Goal: Download file/media

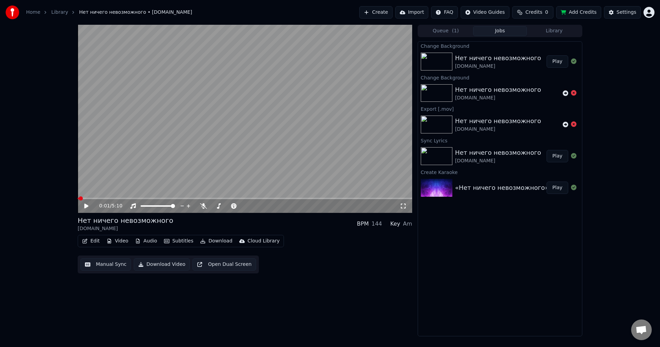
click at [555, 63] on button "Play" at bounding box center [557, 61] width 22 height 12
click at [210, 240] on button "Download" at bounding box center [216, 241] width 38 height 10
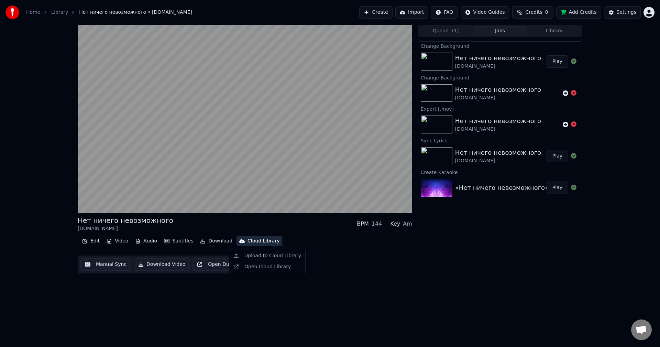
click at [269, 289] on div "Нет ничего невозможного [DOMAIN_NAME] BPM 144 Key Am Edit Video Audio Subtitles…" at bounding box center [245, 180] width 334 height 311
click at [162, 263] on button "Download Video" at bounding box center [162, 264] width 56 height 12
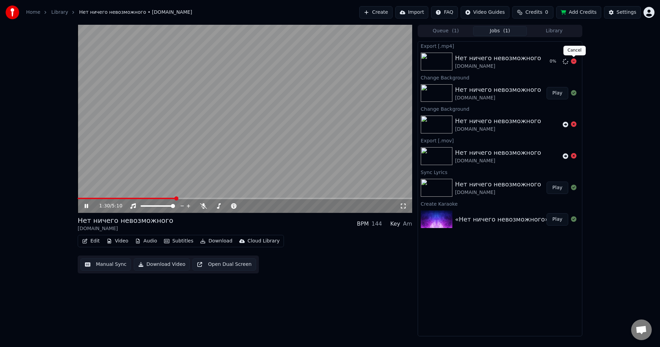
click at [573, 61] on icon at bounding box center [573, 60] width 5 height 5
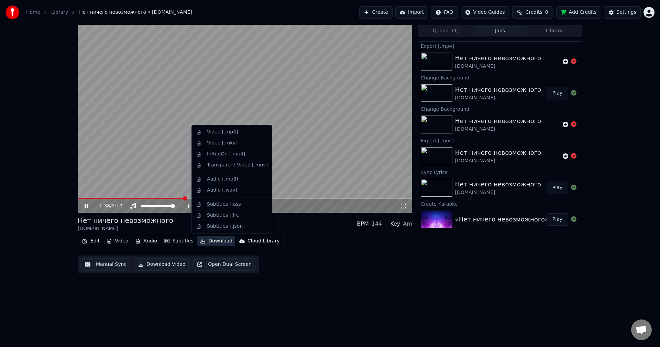
click at [213, 241] on button "Download" at bounding box center [216, 241] width 38 height 10
click at [221, 142] on div "Video [.mkv]" at bounding box center [222, 142] width 31 height 7
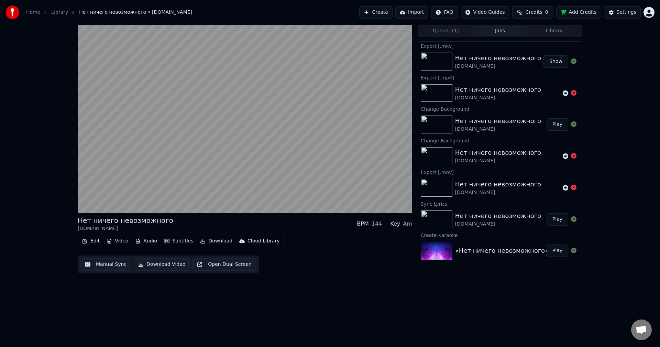
click at [561, 60] on button "Show" at bounding box center [555, 61] width 25 height 12
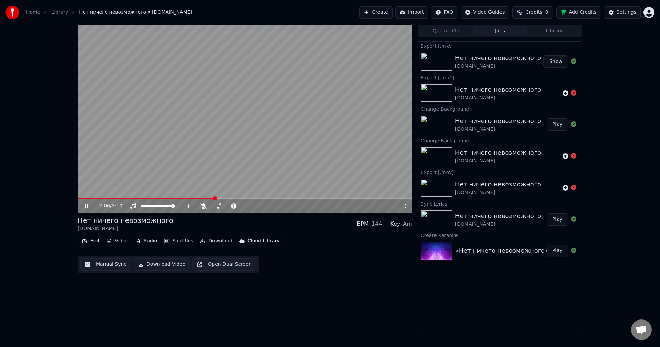
click at [86, 206] on icon at bounding box center [85, 206] width 3 height 4
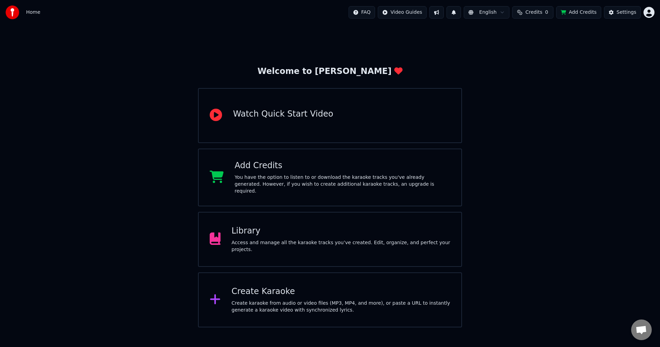
click at [294, 225] on div "Library Access and manage all the karaoke tracks you’ve created. Edit, organize…" at bounding box center [330, 239] width 264 height 55
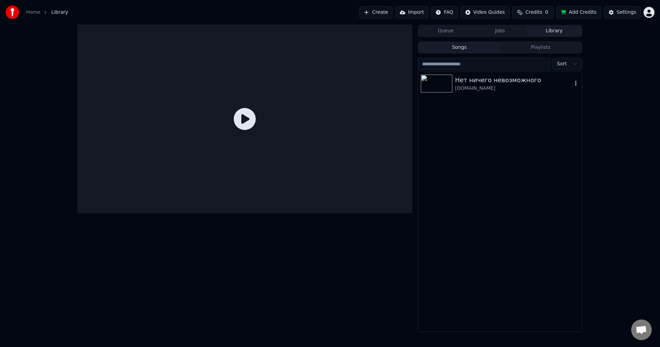
click at [493, 79] on div "Нет ничего невозможного" at bounding box center [513, 80] width 117 height 10
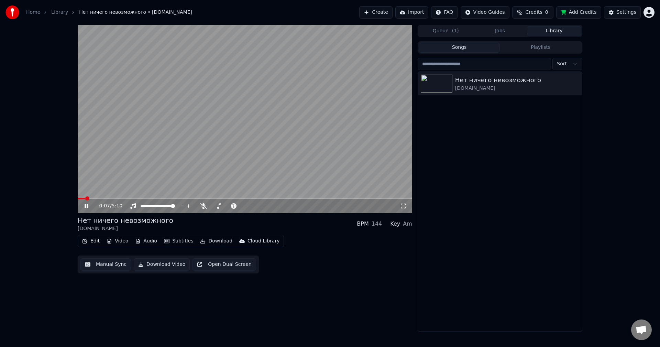
click at [115, 195] on video at bounding box center [245, 119] width 334 height 188
click at [116, 196] on video at bounding box center [245, 119] width 334 height 188
click at [138, 198] on span at bounding box center [245, 198] width 334 height 1
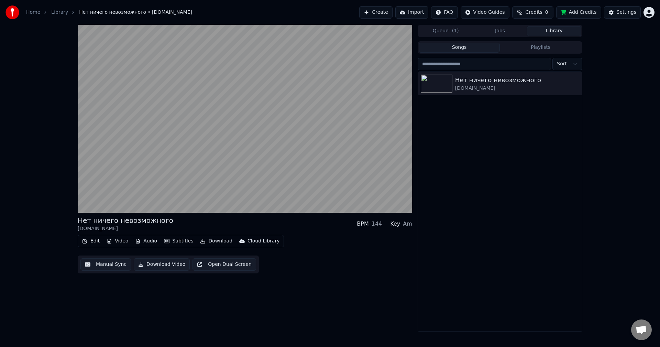
click at [163, 262] on button "Download Video" at bounding box center [162, 264] width 56 height 12
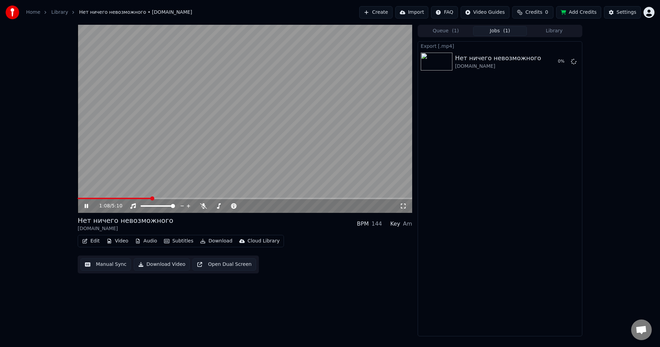
click at [87, 205] on icon at bounding box center [91, 205] width 16 height 5
click at [574, 61] on icon at bounding box center [573, 60] width 5 height 5
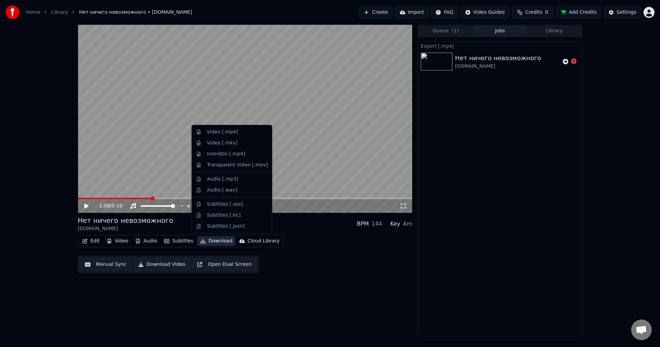
click at [210, 239] on button "Download" at bounding box center [216, 241] width 38 height 10
click at [223, 133] on div "Video [.mp4]" at bounding box center [222, 131] width 31 height 7
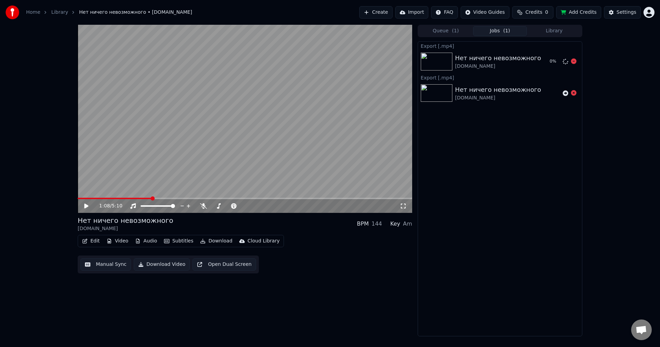
click at [514, 58] on div "Нет ничего невозможного" at bounding box center [498, 58] width 86 height 10
click at [116, 239] on button "Video" at bounding box center [117, 241] width 27 height 10
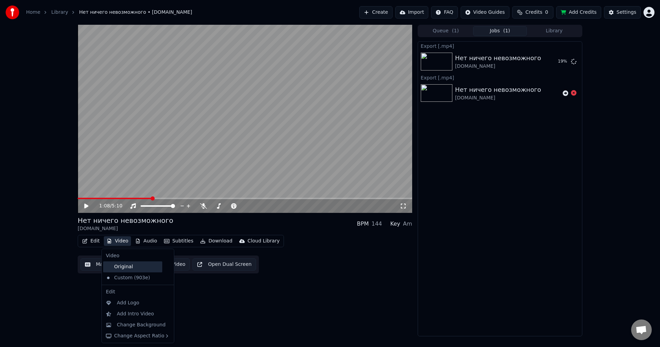
click at [122, 265] on div "Original" at bounding box center [132, 266] width 59 height 11
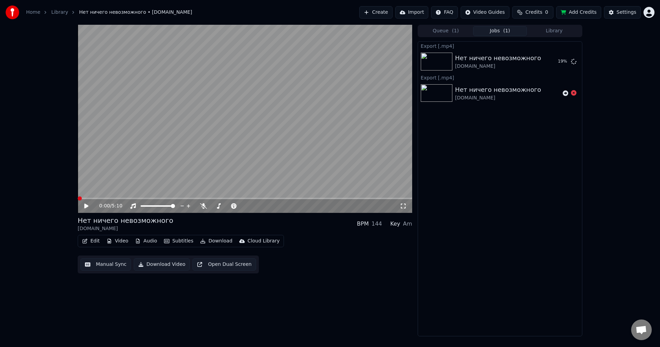
click at [116, 239] on button "Video" at bounding box center [117, 241] width 27 height 10
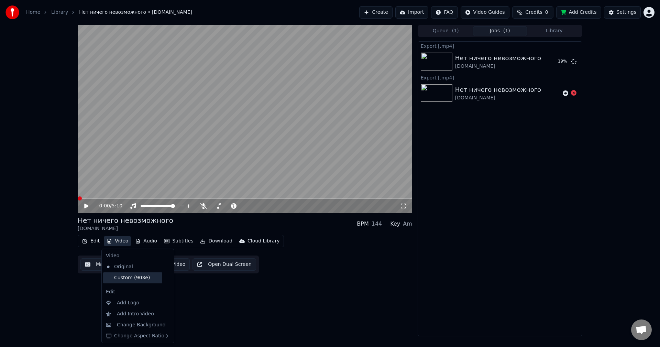
click at [125, 278] on div "Custom (903e)" at bounding box center [132, 277] width 59 height 11
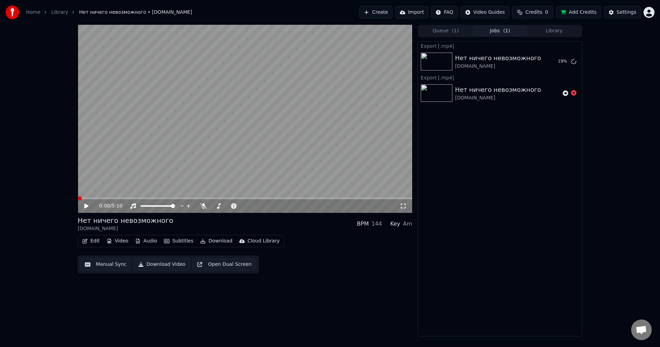
click at [112, 239] on button "Video" at bounding box center [117, 241] width 27 height 10
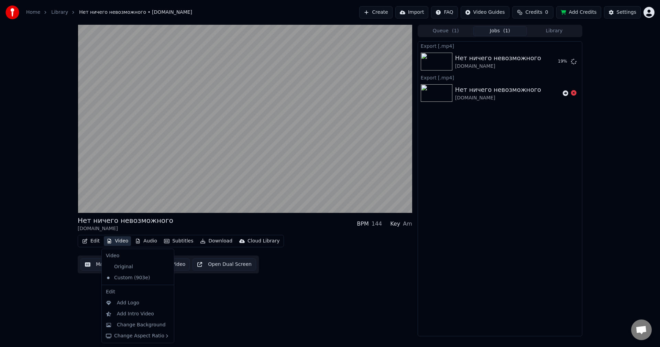
click at [274, 326] on div "Нет ничего невозможного [DOMAIN_NAME] BPM 144 Key Am Edit Video Audio Subtitles…" at bounding box center [245, 180] width 334 height 311
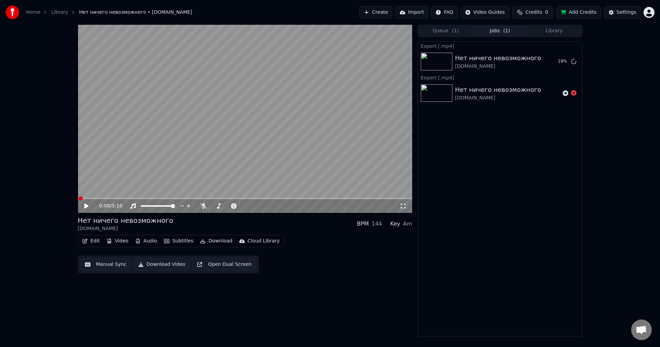
click at [87, 205] on icon at bounding box center [86, 205] width 4 height 5
click at [87, 205] on icon at bounding box center [85, 206] width 3 height 4
click at [170, 240] on button "Subtitles" at bounding box center [178, 241] width 35 height 10
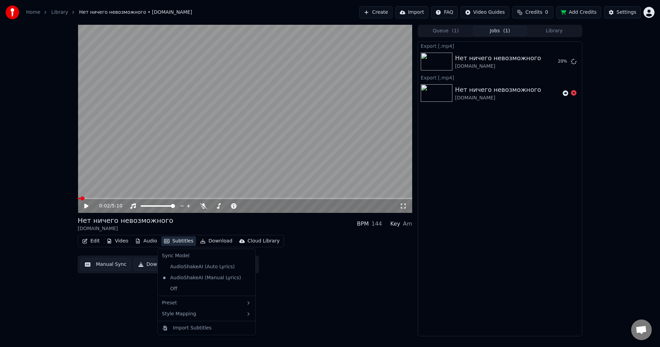
click at [170, 240] on button "Subtitles" at bounding box center [178, 241] width 35 height 10
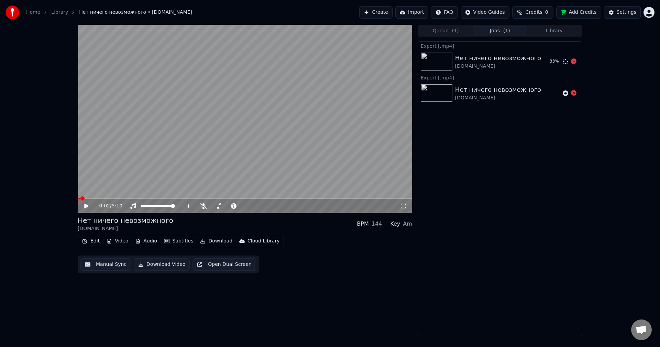
click at [476, 63] on div "[DOMAIN_NAME]" at bounding box center [498, 66] width 86 height 7
click at [175, 240] on button "Subtitles" at bounding box center [178, 241] width 35 height 10
click at [214, 303] on div "0:02 / 5:10 Нет ничего невозможного PraiseTheLord.ru BPM 144 Key Am Edit Video …" at bounding box center [245, 180] width 334 height 311
